Goal: Information Seeking & Learning: Learn about a topic

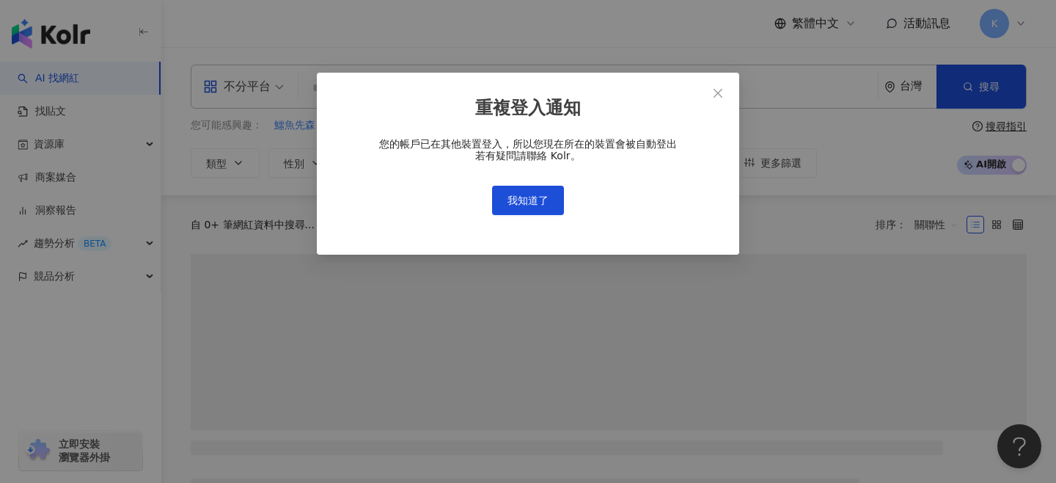
click at [538, 199] on span "我知道了" at bounding box center [527, 200] width 41 height 12
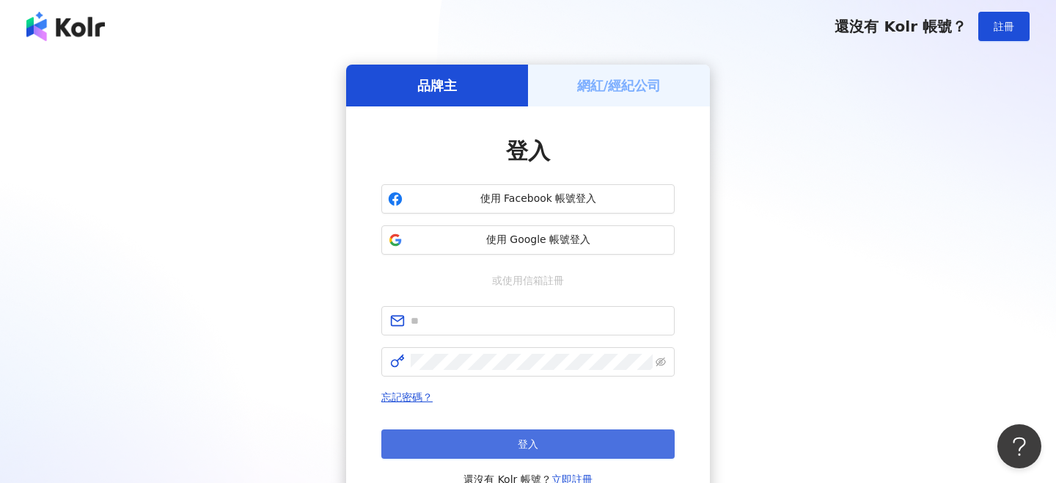
click at [597, 450] on button "登入" at bounding box center [527, 443] width 293 height 29
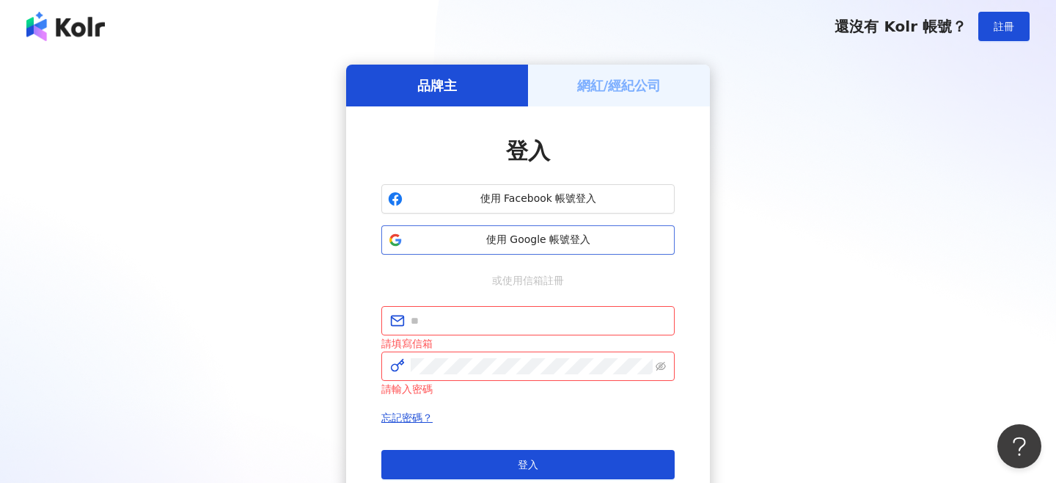
click at [540, 234] on span "使用 Google 帳號登入" at bounding box center [538, 239] width 260 height 15
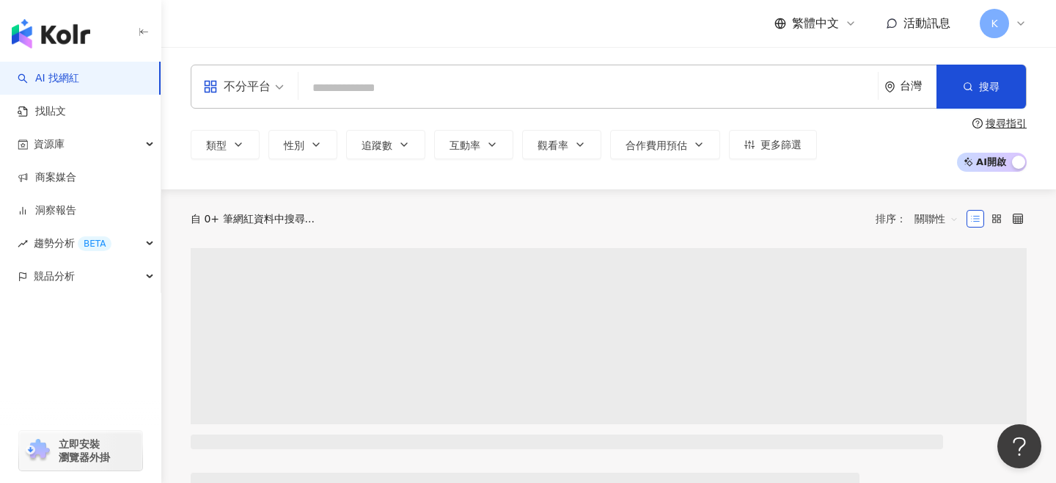
click at [367, 85] on input "search" at bounding box center [588, 88] width 568 height 28
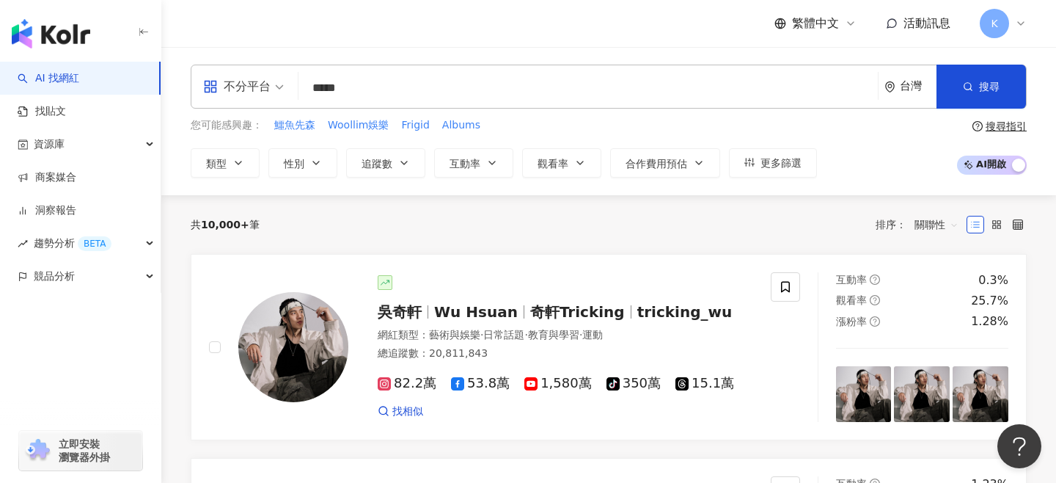
type input "****"
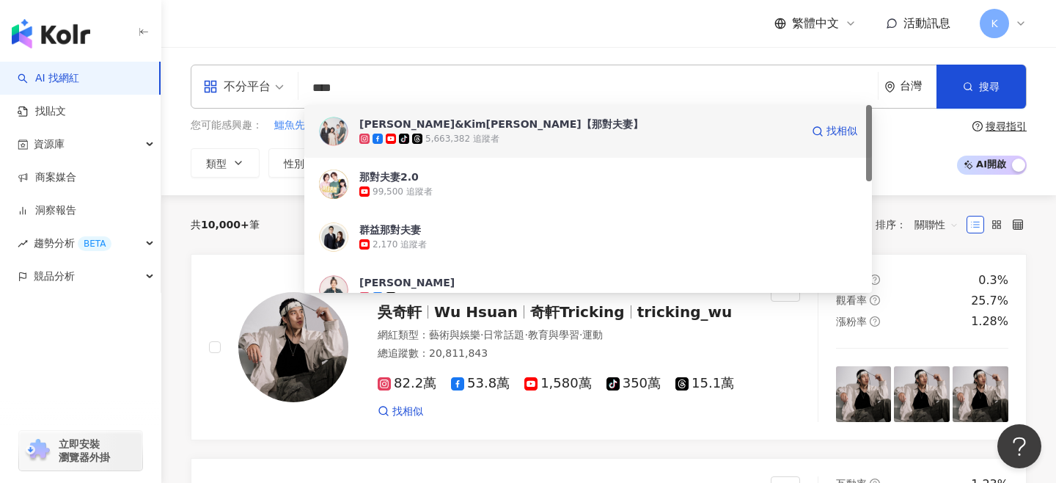
click at [499, 134] on div "tiktok-icon 5,663,382 追蹤者" at bounding box center [579, 138] width 441 height 15
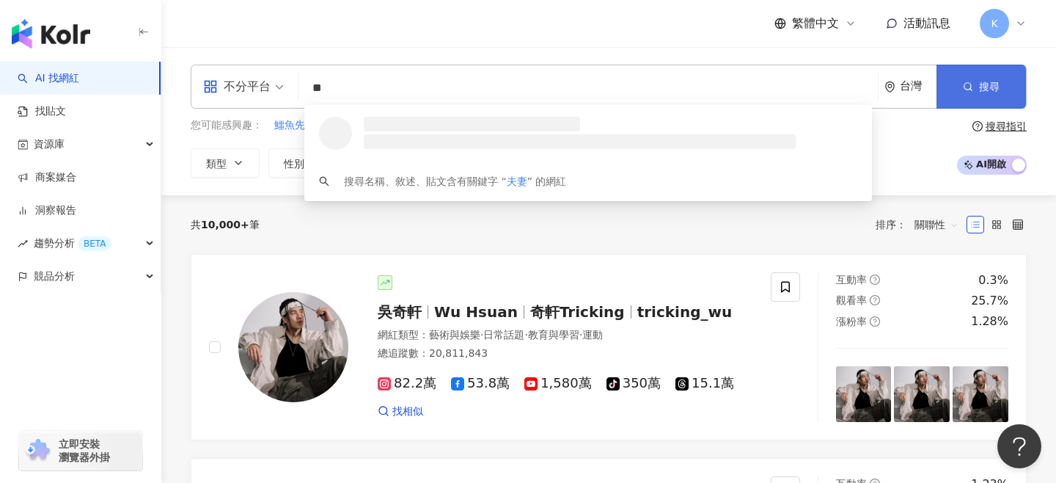
click at [978, 81] on button "搜尋" at bounding box center [981, 87] width 89 height 44
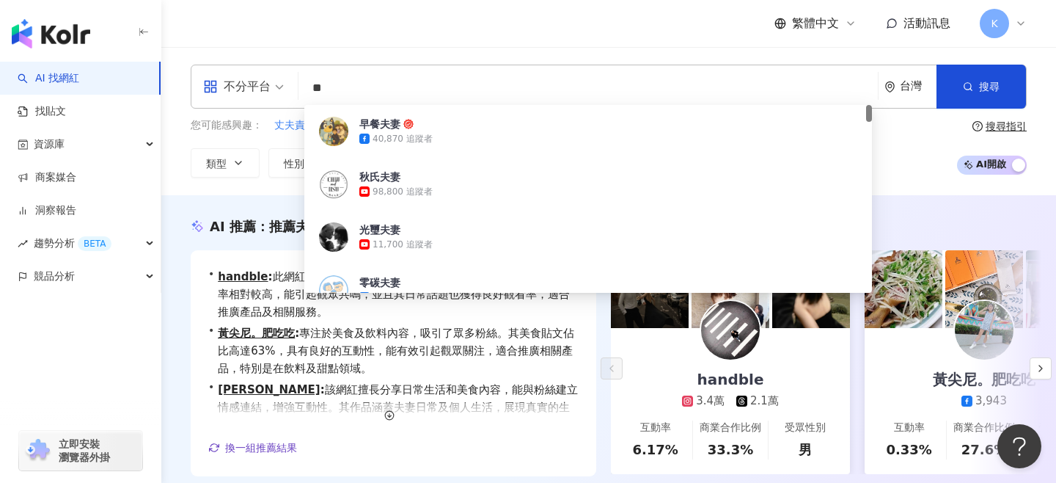
drag, startPoint x: 379, startPoint y: 87, endPoint x: 202, endPoint y: 60, distance: 179.5
click at [202, 61] on div "不分平台 ** 台灣 搜尋 c4a74635-6d74-4166-b7f5-07ac2e398e59 早餐夫妻 40,870 追蹤者 秋氏夫妻 98,800 …" at bounding box center [608, 121] width 895 height 148
type input "***"
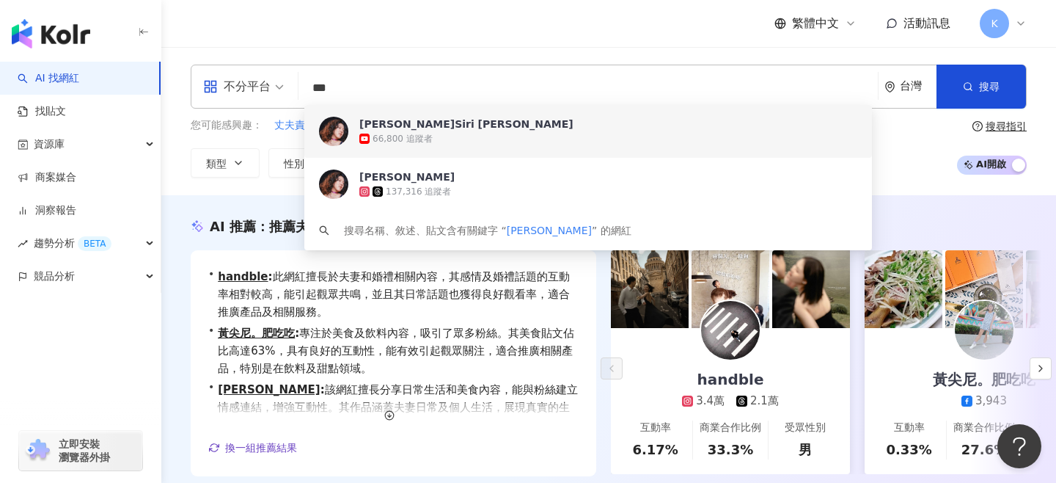
click at [430, 130] on span "李竺芯Siri Lee" at bounding box center [579, 124] width 441 height 15
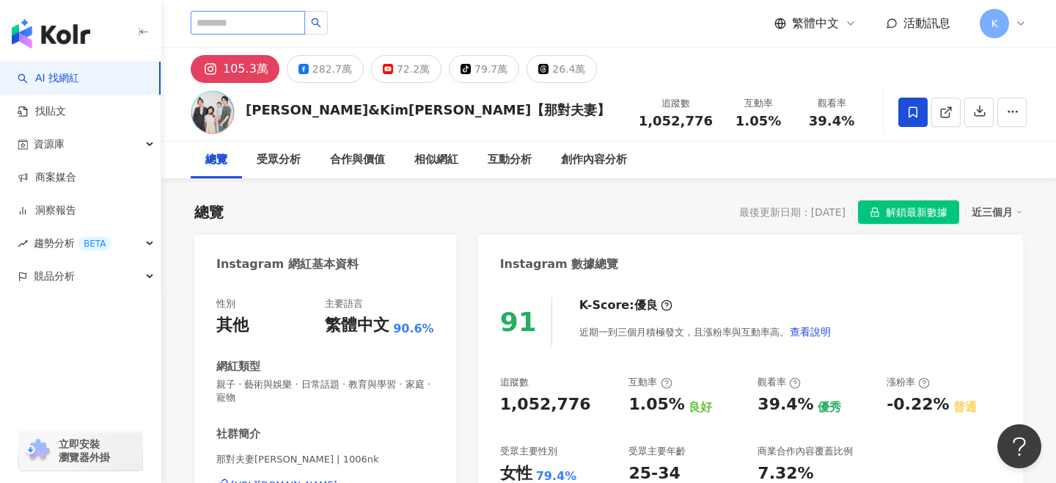
click at [252, 25] on input "search" at bounding box center [248, 22] width 114 height 23
type input "*"
type input "****"
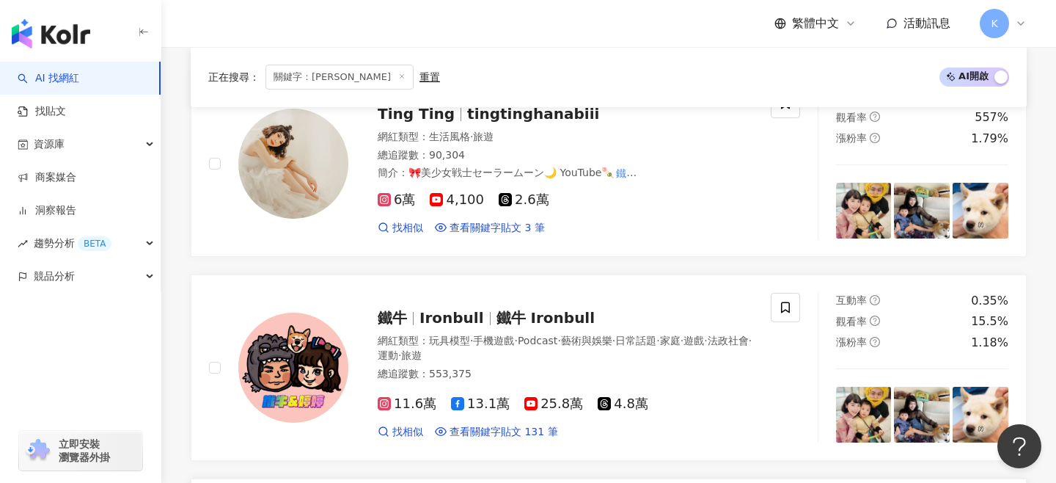
scroll to position [538, 0]
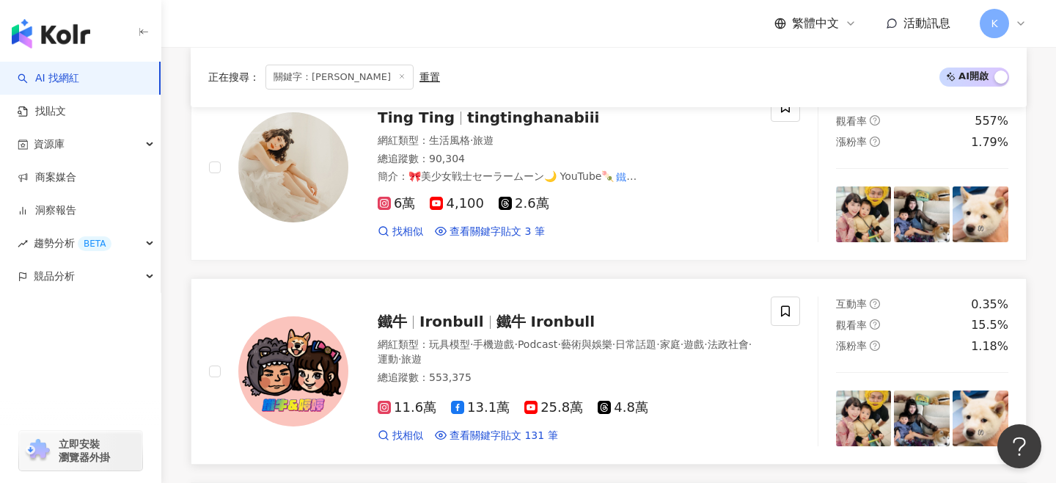
click at [411, 325] on span "鐵牛" at bounding box center [399, 321] width 42 height 18
click at [502, 125] on div "Ting Ting tingtinghanabiii" at bounding box center [565, 117] width 375 height 21
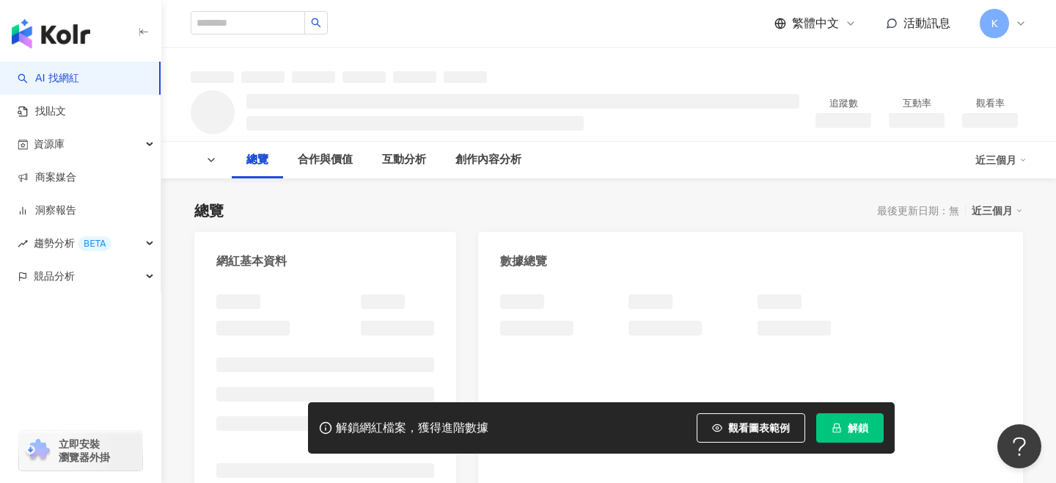
click at [845, 433] on button "解鎖" at bounding box center [849, 427] width 67 height 29
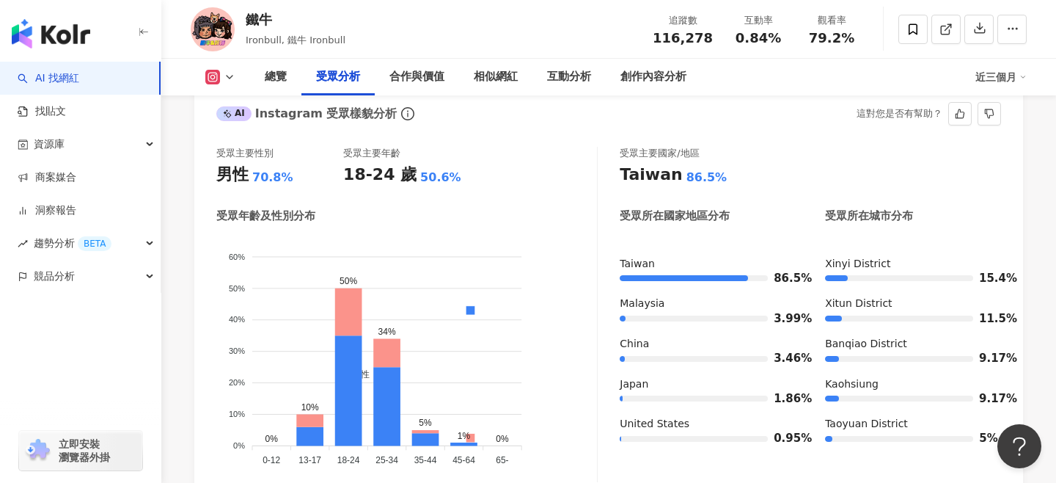
scroll to position [1304, 0]
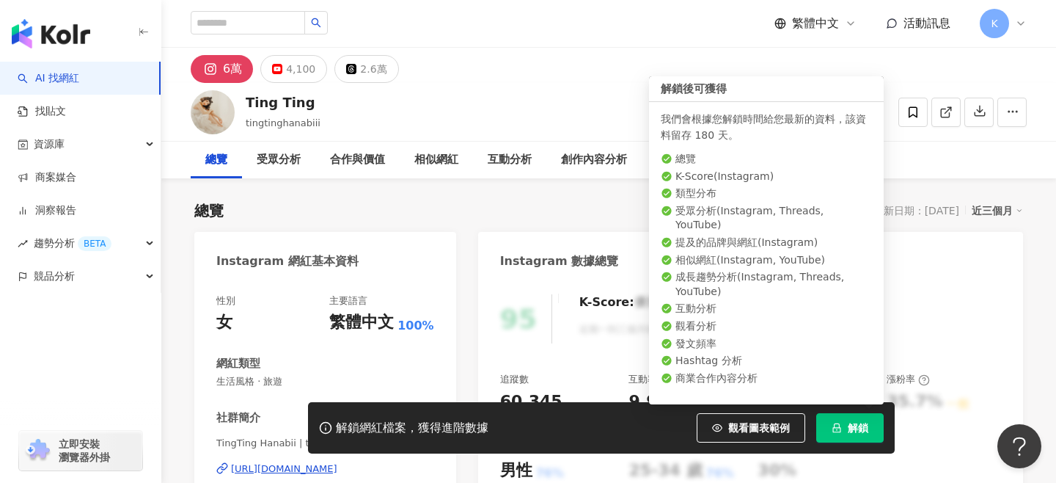
click at [848, 425] on span "解鎖" at bounding box center [858, 428] width 21 height 12
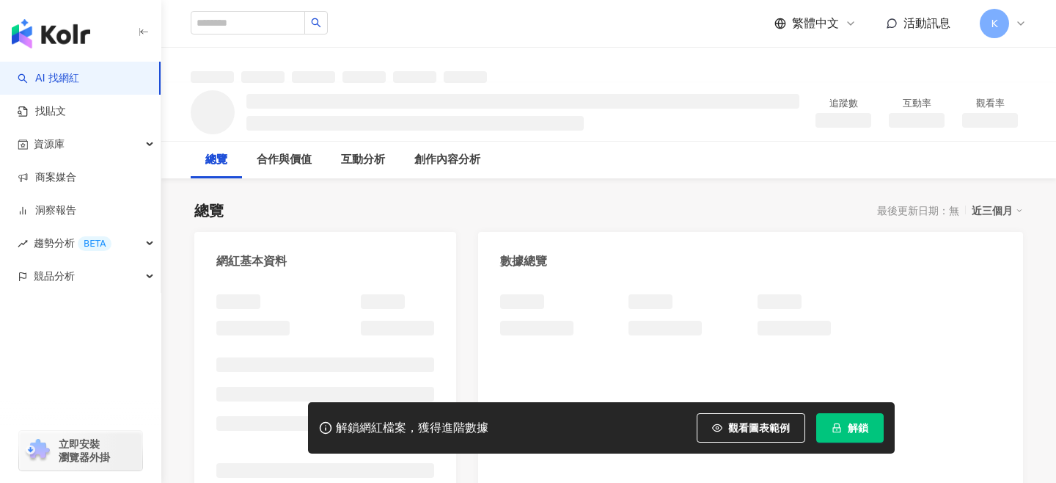
click at [844, 426] on button "解鎖" at bounding box center [849, 427] width 67 height 29
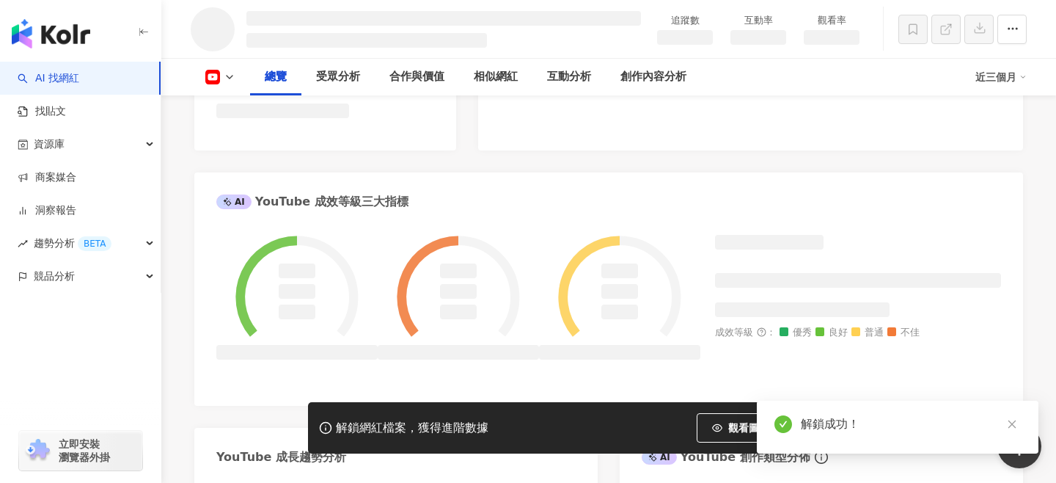
scroll to position [488, 0]
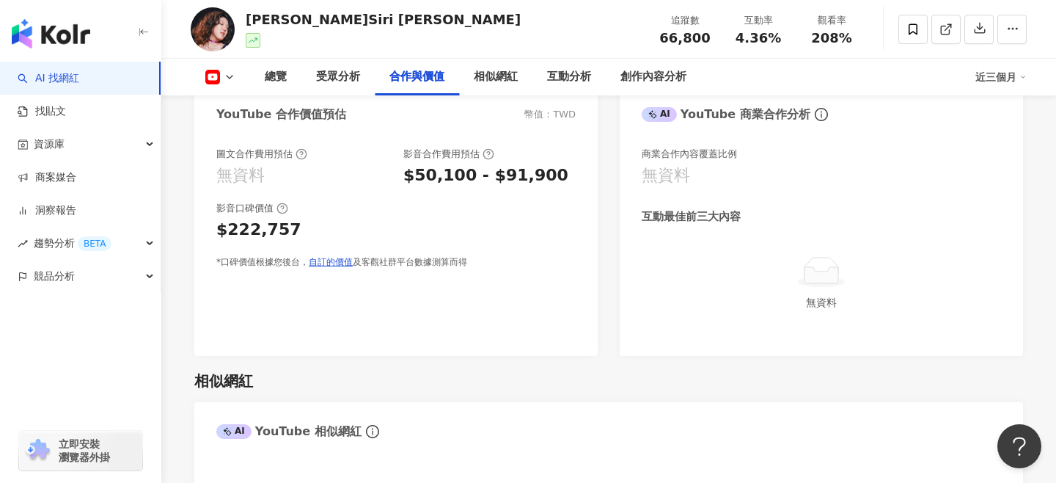
scroll to position [1798, 0]
click at [596, 247] on div "圖文合作費用預估 無資料 影音合作費用預估 $50,100 - $91,900 影音口碑價值 $222,757 *口碑價值根據您後台， 自訂的價值 及客觀社群…" at bounding box center [395, 243] width 403 height 223
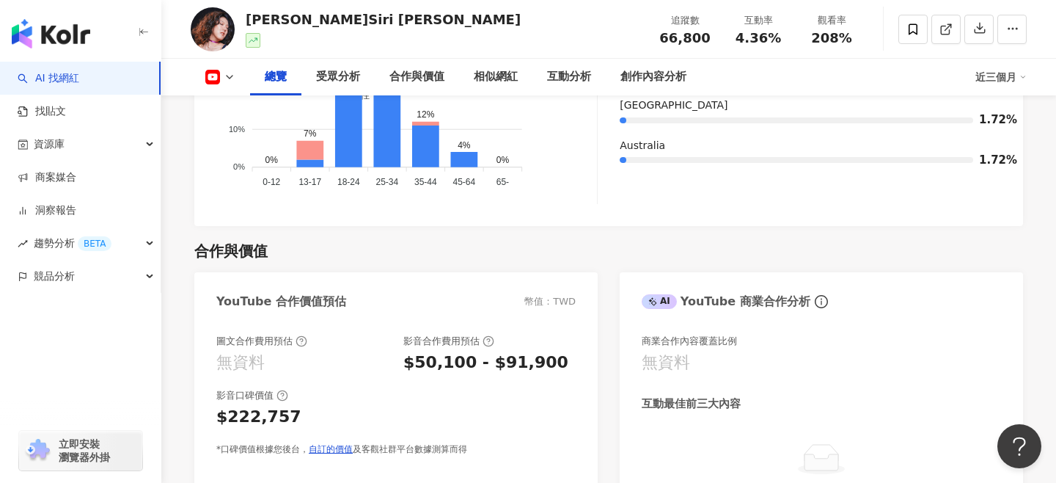
scroll to position [0, 0]
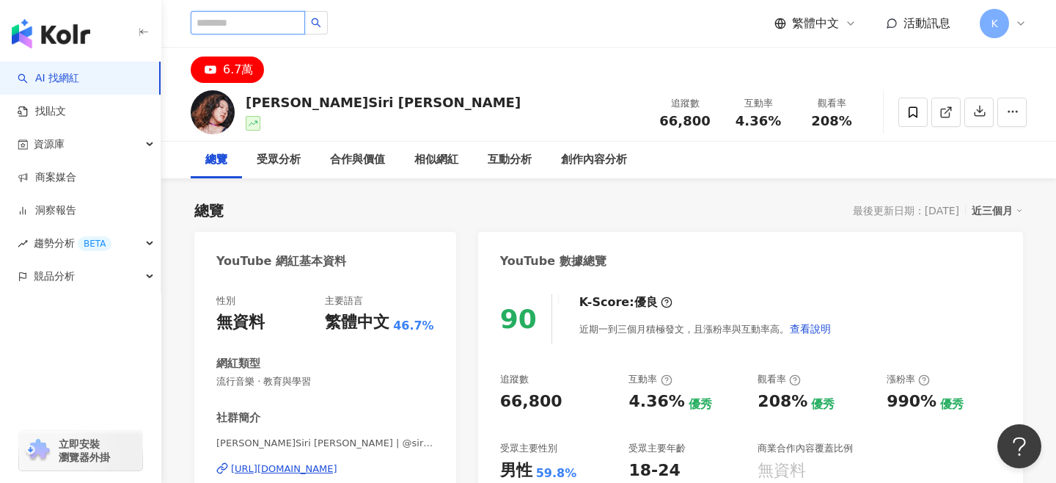
click at [261, 23] on input "search" at bounding box center [248, 22] width 114 height 23
paste input "**********"
type input "**********"
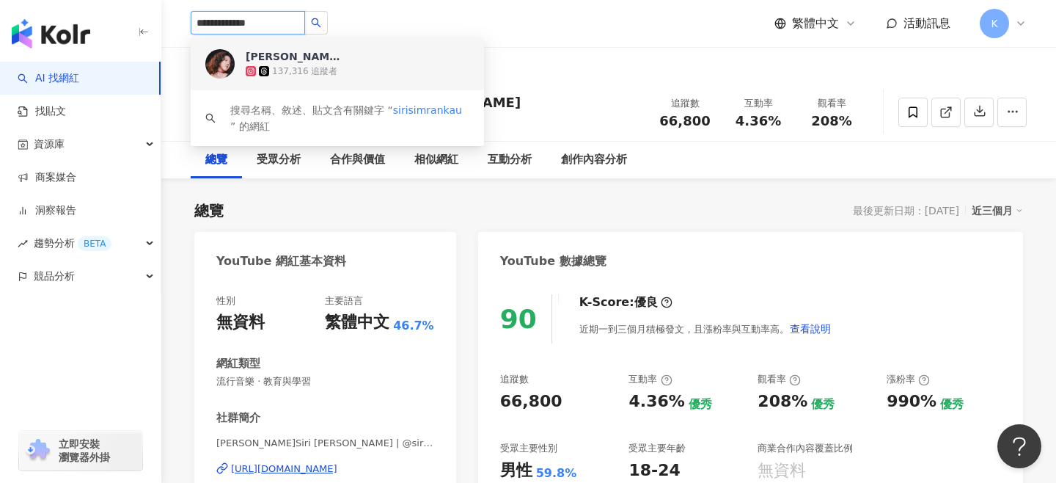
click at [343, 63] on div "李竺芯SiriLee 137,316 追蹤者" at bounding box center [358, 63] width 224 height 29
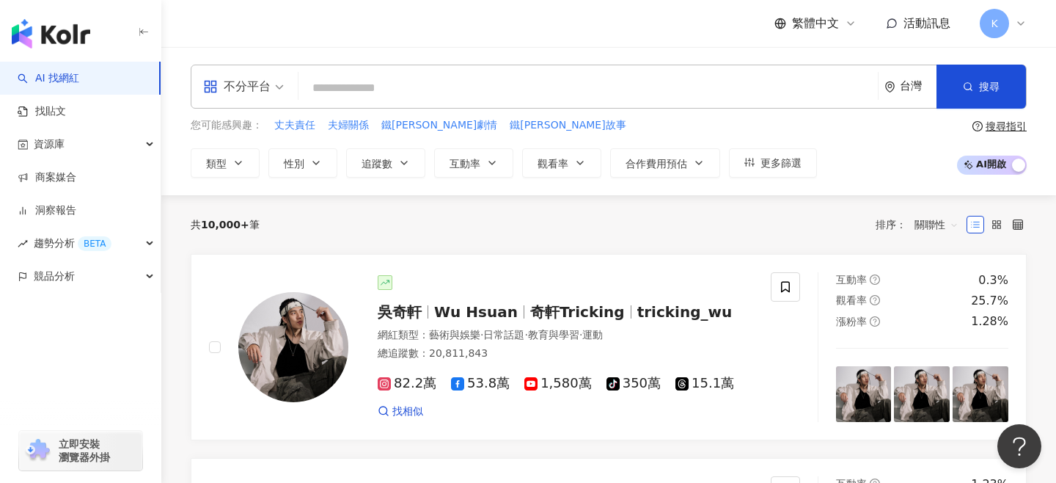
type input "**********"
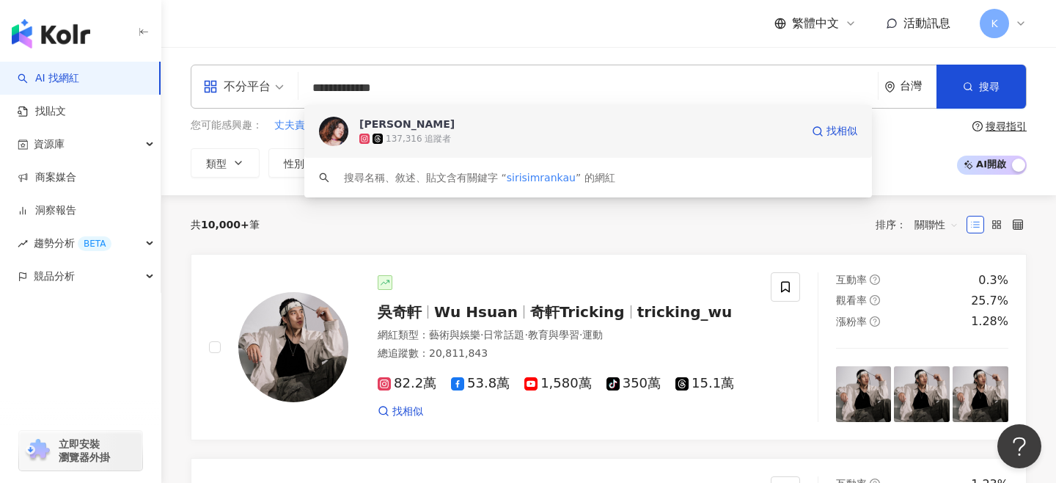
click at [579, 125] on span "[PERSON_NAME]" at bounding box center [579, 124] width 441 height 15
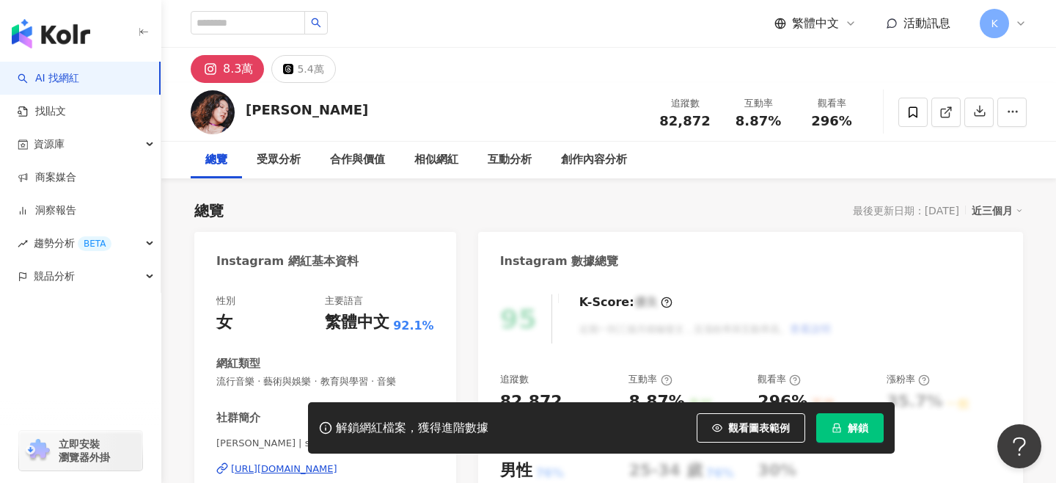
click at [843, 434] on button "解鎖" at bounding box center [849, 427] width 67 height 29
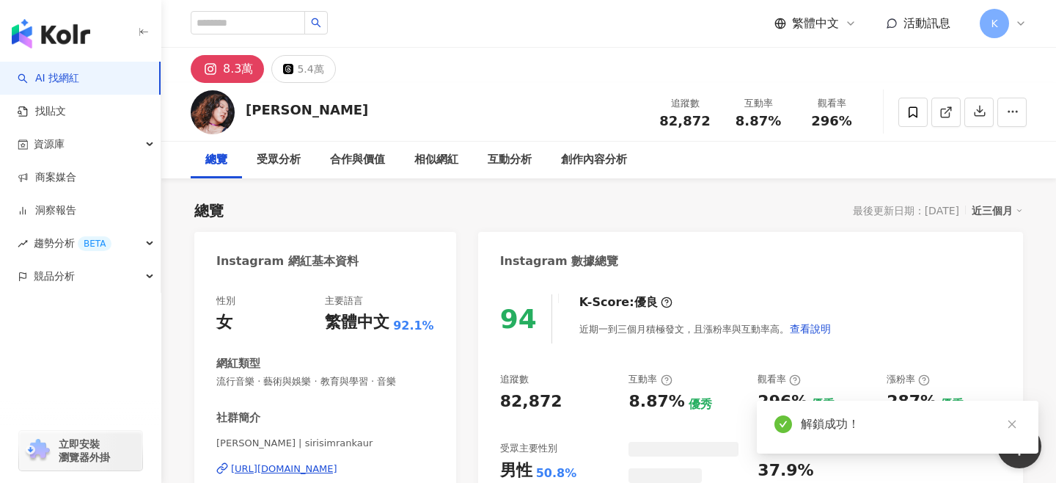
click at [533, 241] on div "Instagram 數據總覽" at bounding box center [750, 256] width 545 height 48
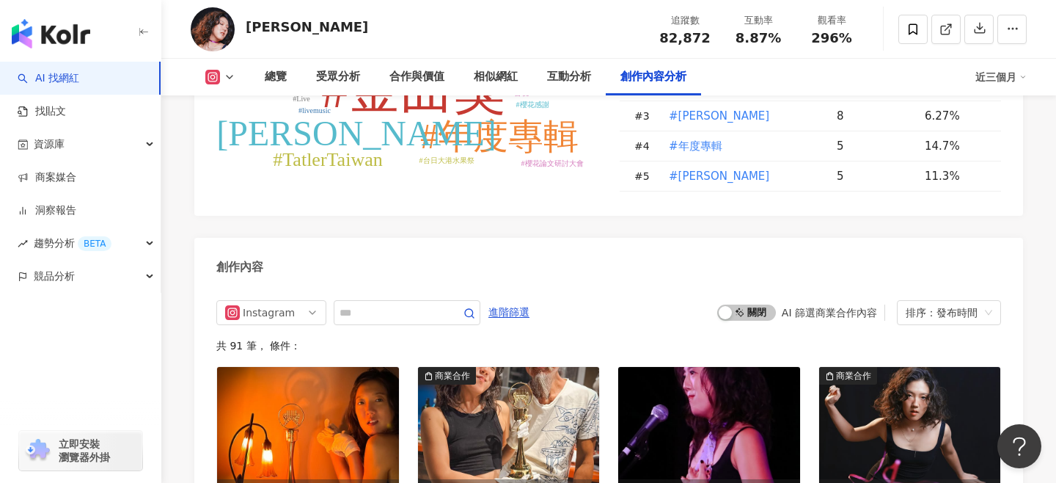
scroll to position [4561, 0]
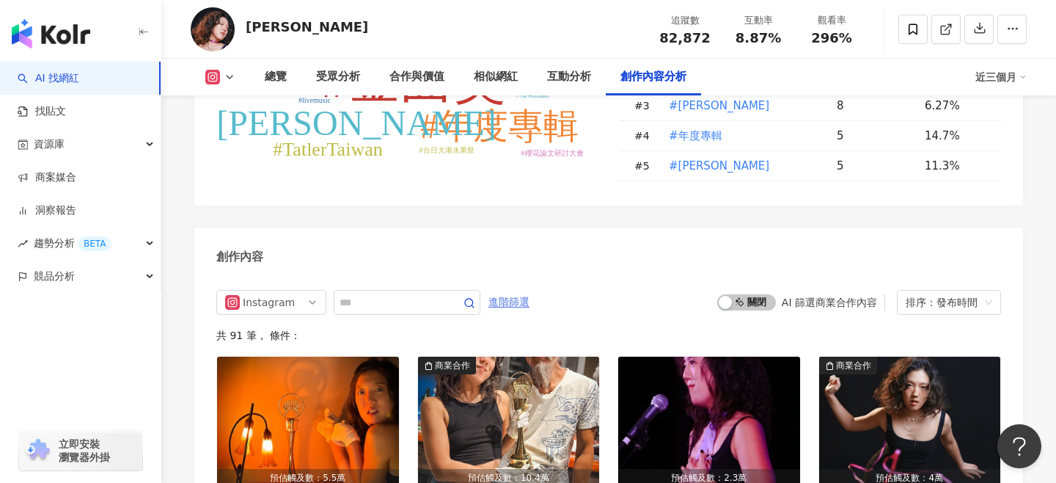
click at [499, 290] on span "進階篩選" at bounding box center [508, 301] width 41 height 23
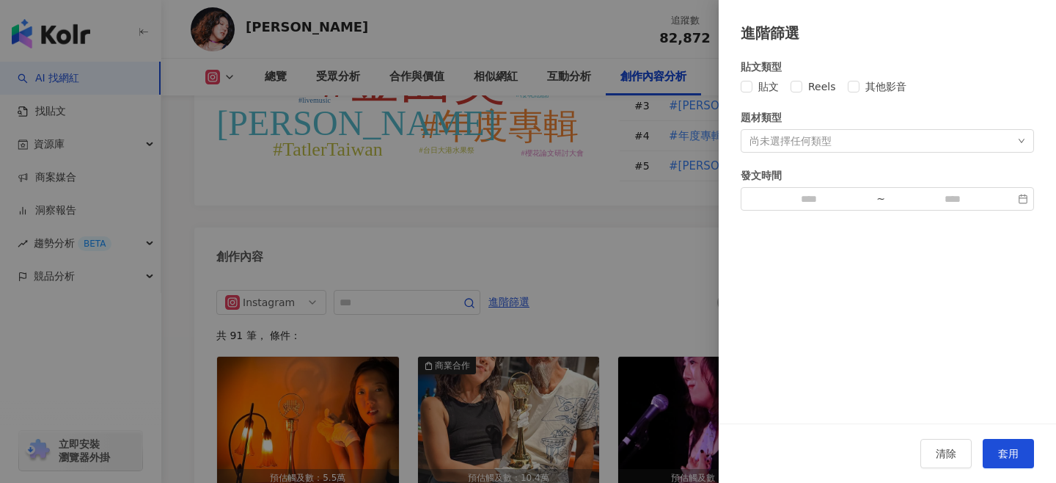
click at [789, 84] on div "貼文 Reels 其他影音" at bounding box center [887, 86] width 293 height 16
click at [878, 155] on div "貼文類型 貼文 Reels 其他影音 題材類型 尚未選擇任何類型 發文時間 ~" at bounding box center [887, 135] width 293 height 152
click at [884, 144] on div "尚未選擇任何類型" at bounding box center [887, 140] width 293 height 23
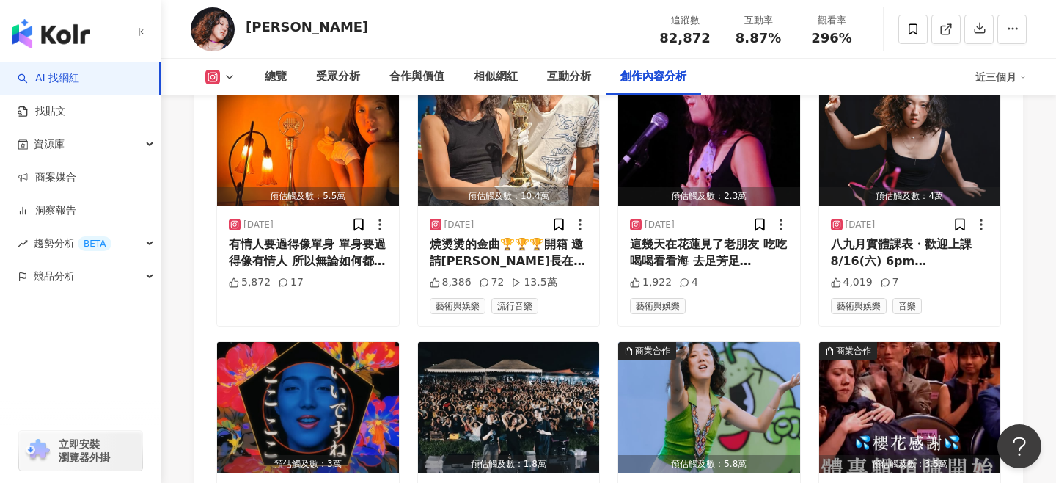
scroll to position [4858, 0]
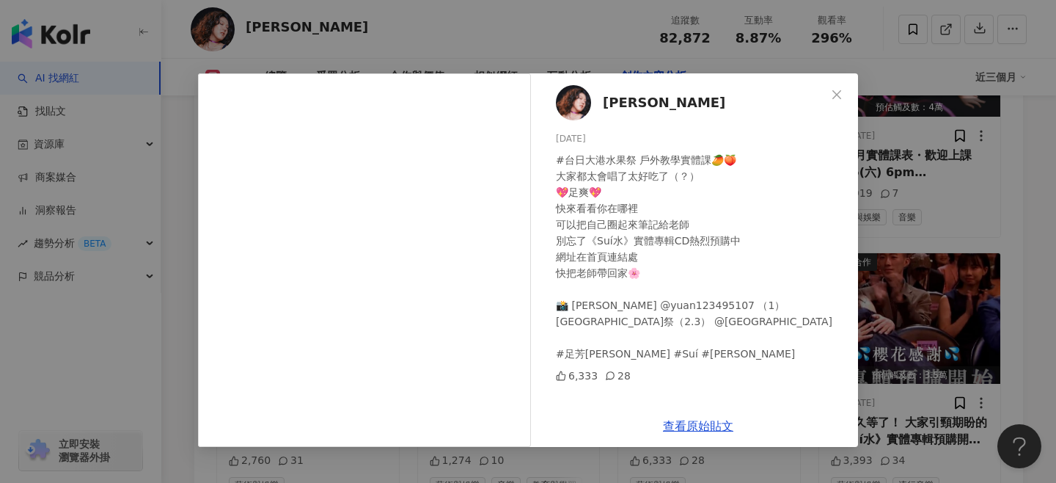
scroll to position [4981, 0]
